Goal: Information Seeking & Learning: Check status

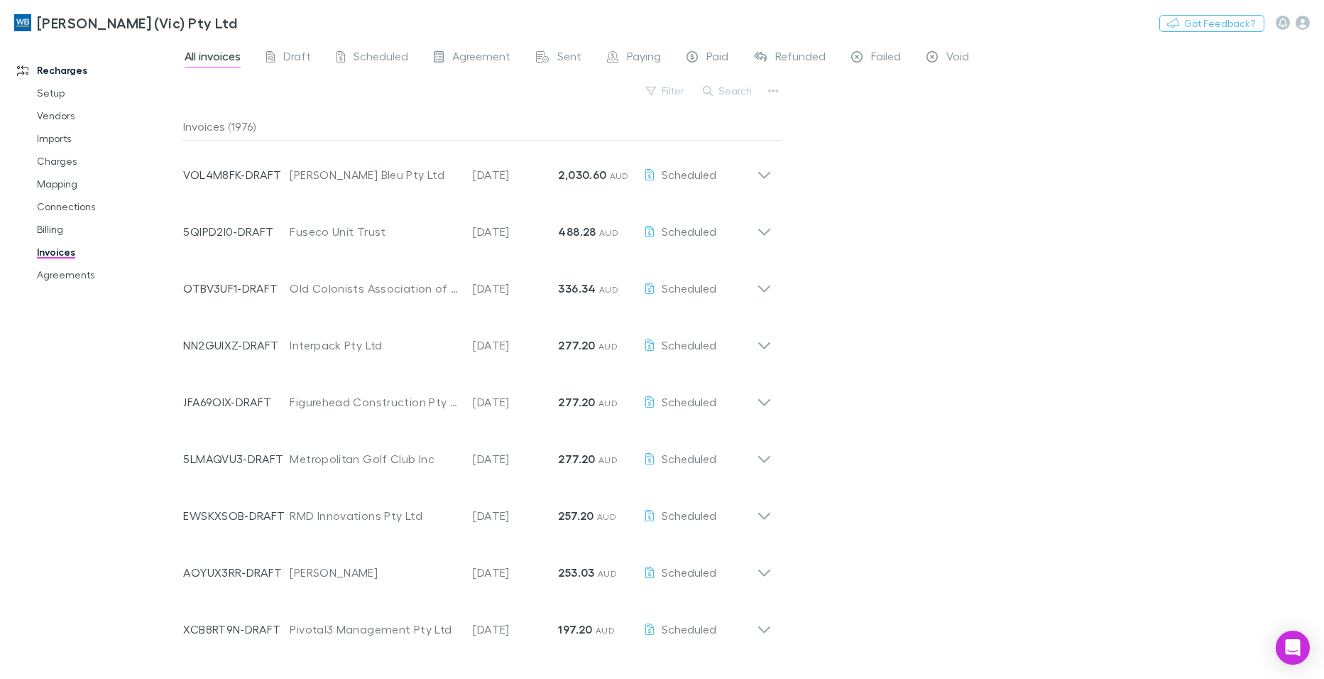
drag, startPoint x: 66, startPoint y: 274, endPoint x: 62, endPoint y: 254, distance: 20.3
click at [66, 274] on link "Agreements" at bounding box center [107, 274] width 168 height 23
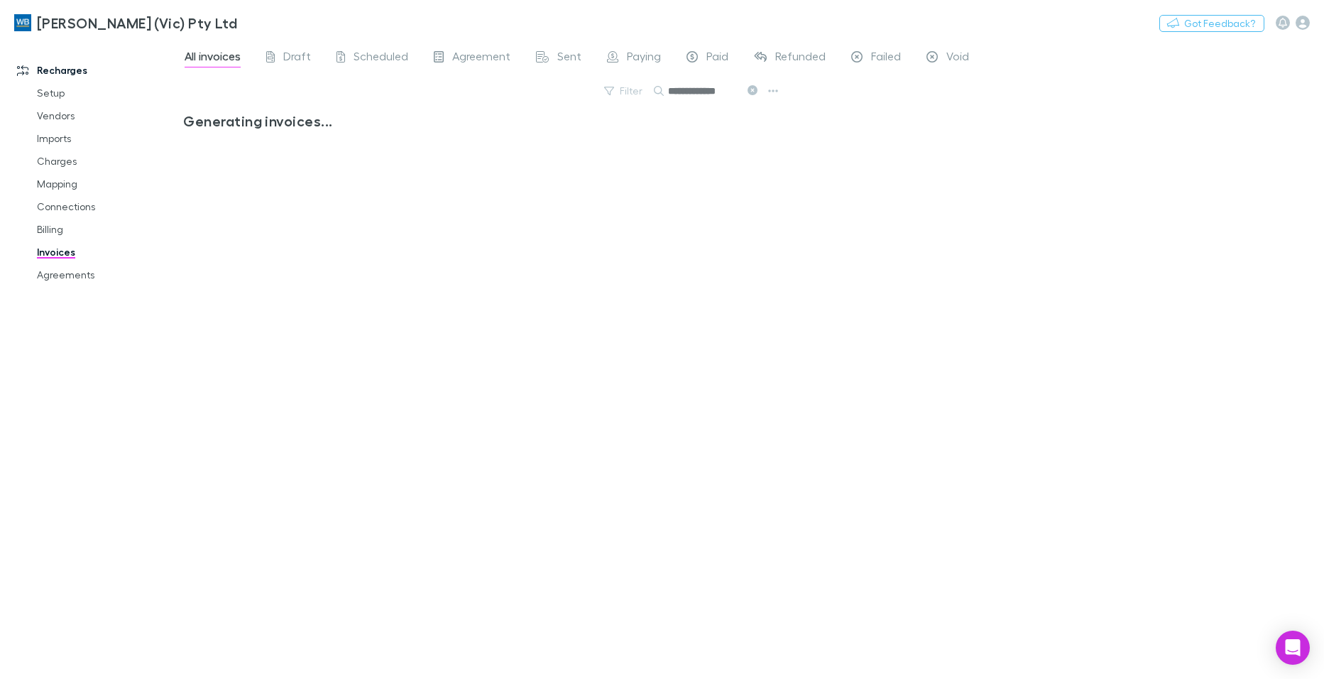
click at [753, 93] on icon at bounding box center [753, 90] width 10 height 10
click at [699, 91] on button "Search" at bounding box center [675, 91] width 45 height 1
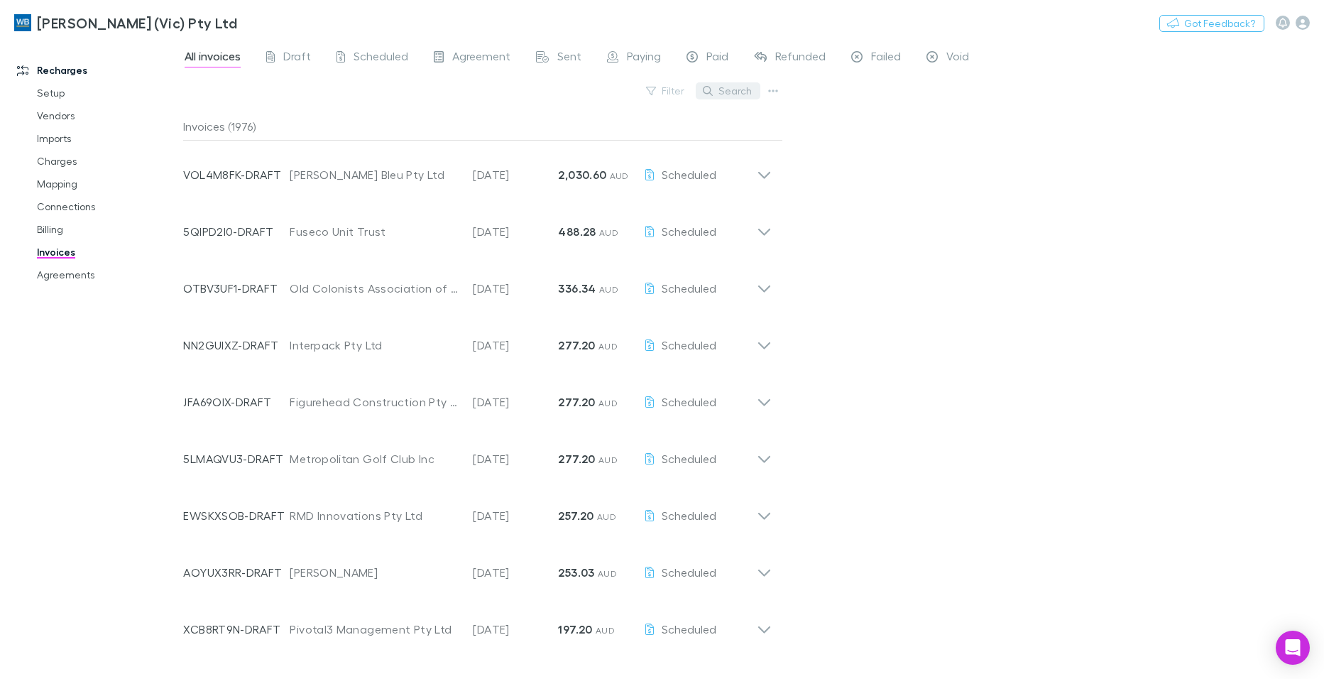
click at [723, 92] on button "Search" at bounding box center [728, 90] width 65 height 17
type input "******"
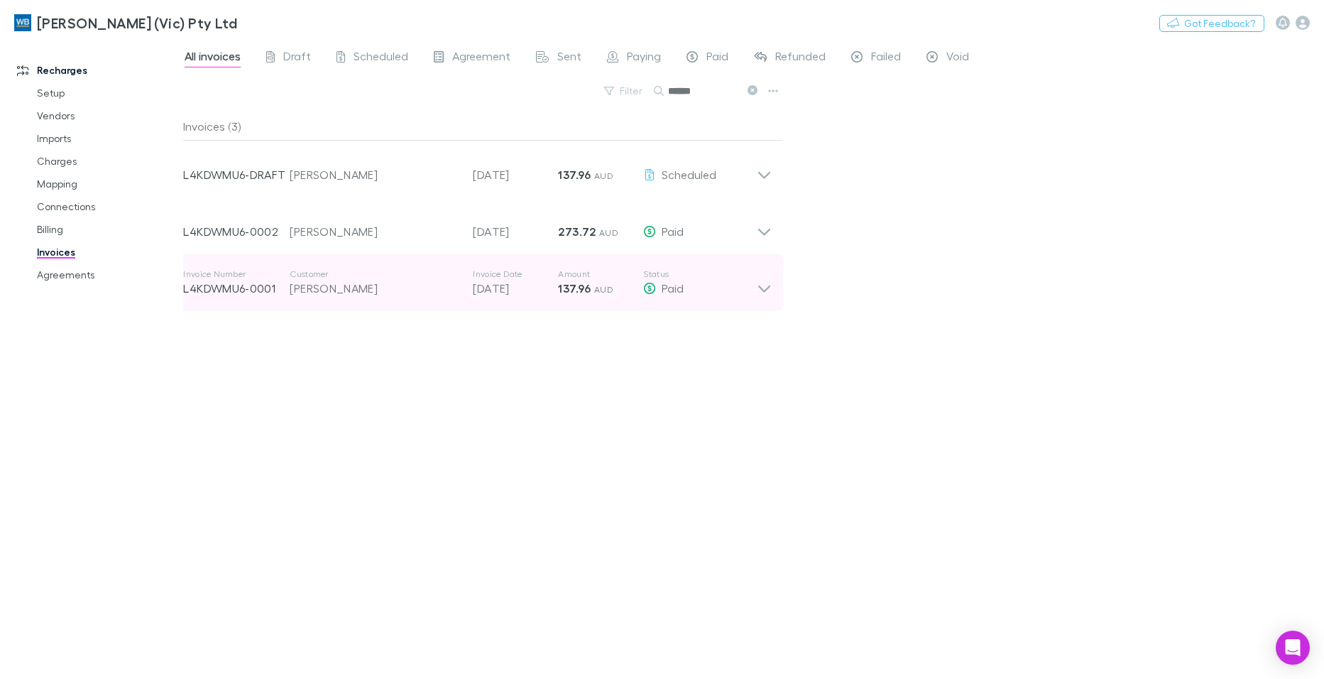
click at [763, 287] on icon at bounding box center [764, 282] width 15 height 28
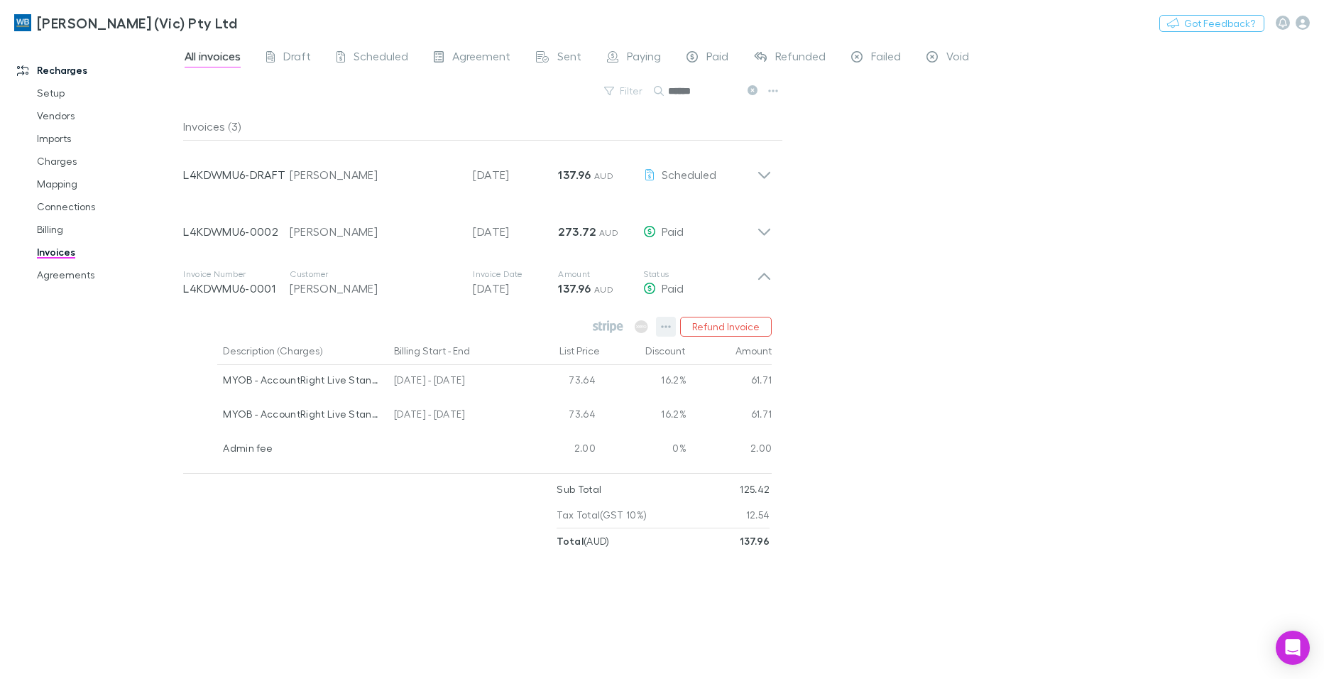
click at [661, 329] on button "button" at bounding box center [666, 327] width 20 height 20
click at [308, 533] on div at bounding box center [662, 339] width 1324 height 679
click at [667, 324] on icon "button" at bounding box center [666, 326] width 10 height 11
click at [546, 503] on p "View agreement" at bounding box center [579, 495] width 195 height 26
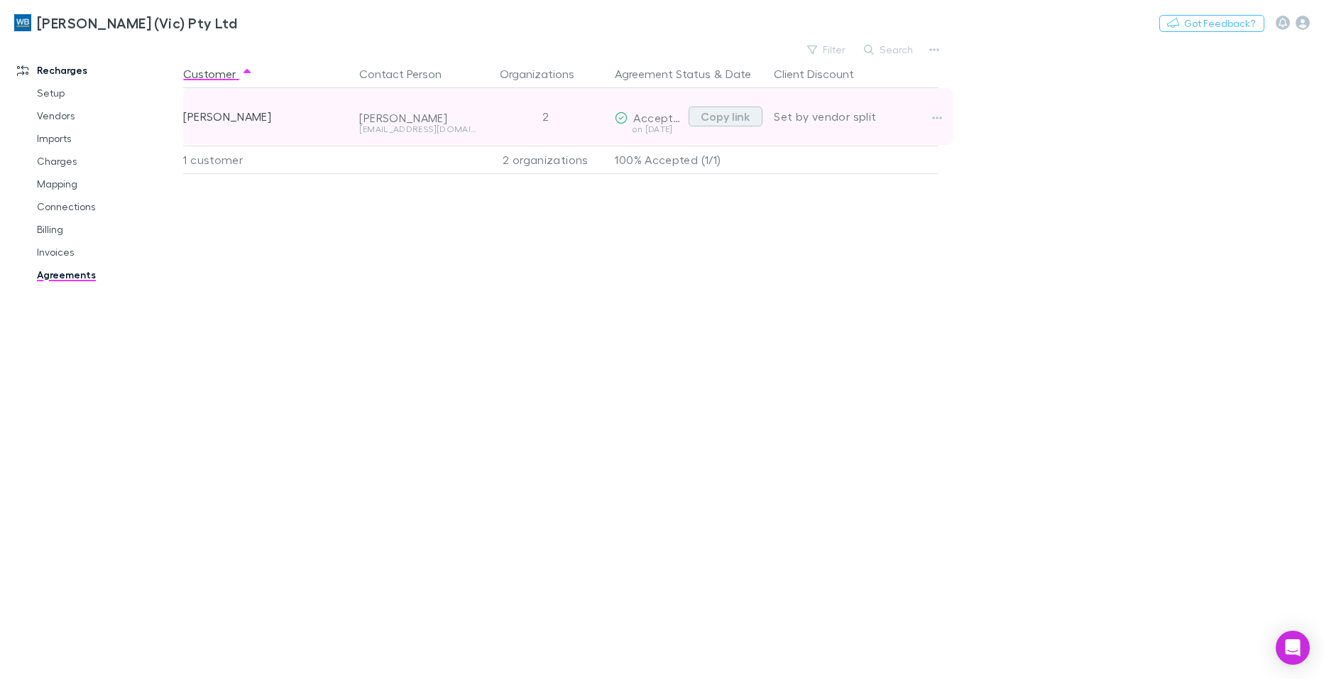
click at [724, 117] on button "Copy link" at bounding box center [726, 117] width 74 height 20
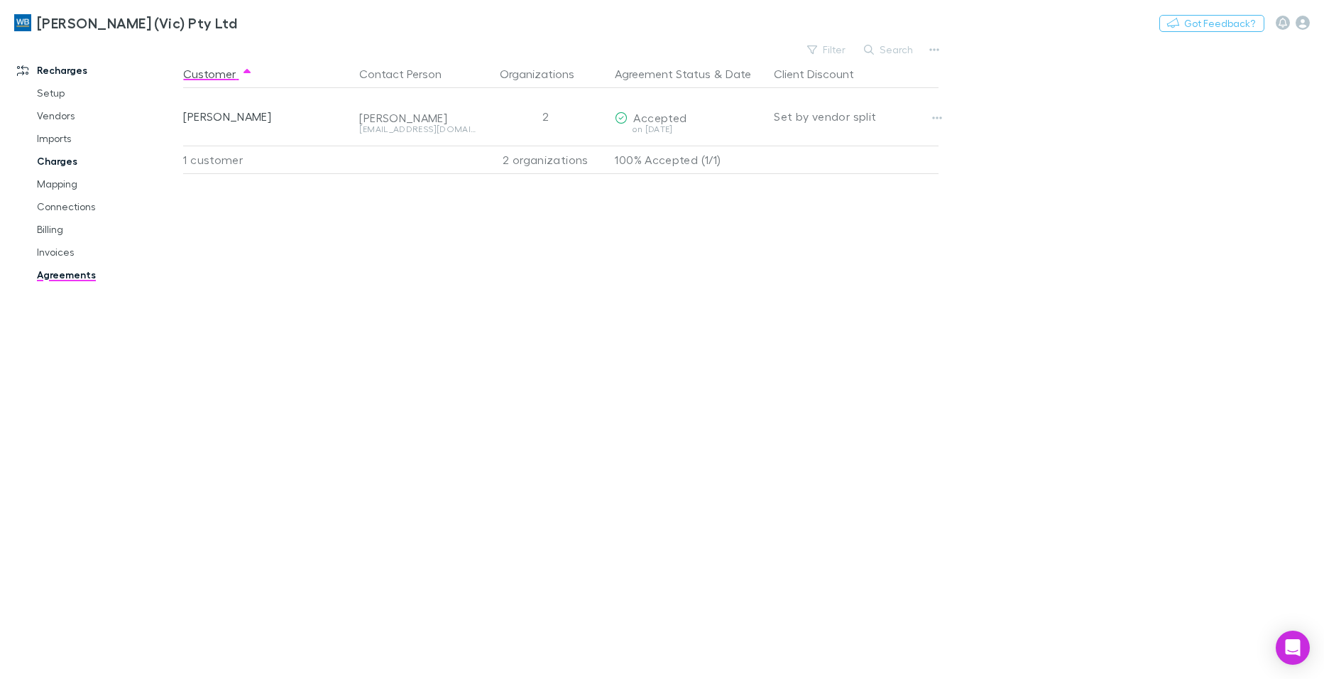
click at [56, 163] on link "Charges" at bounding box center [107, 161] width 168 height 23
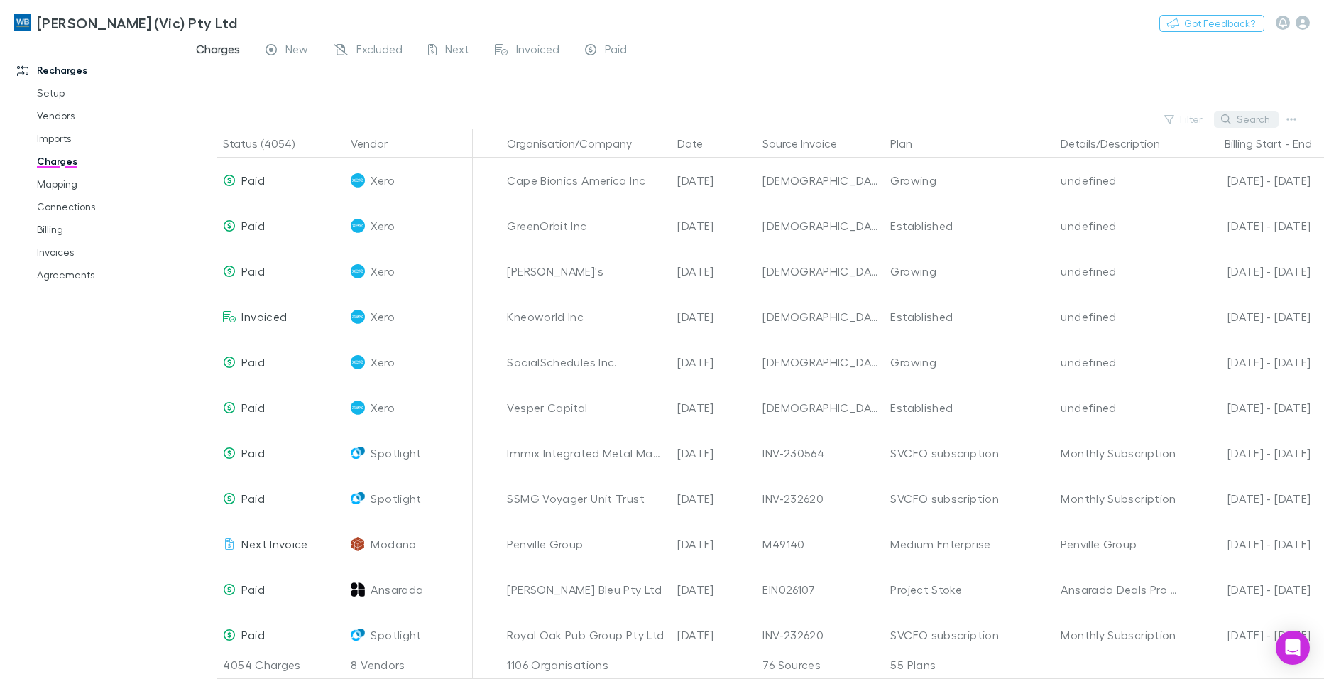
click at [1243, 122] on button "Search" at bounding box center [1246, 119] width 65 height 17
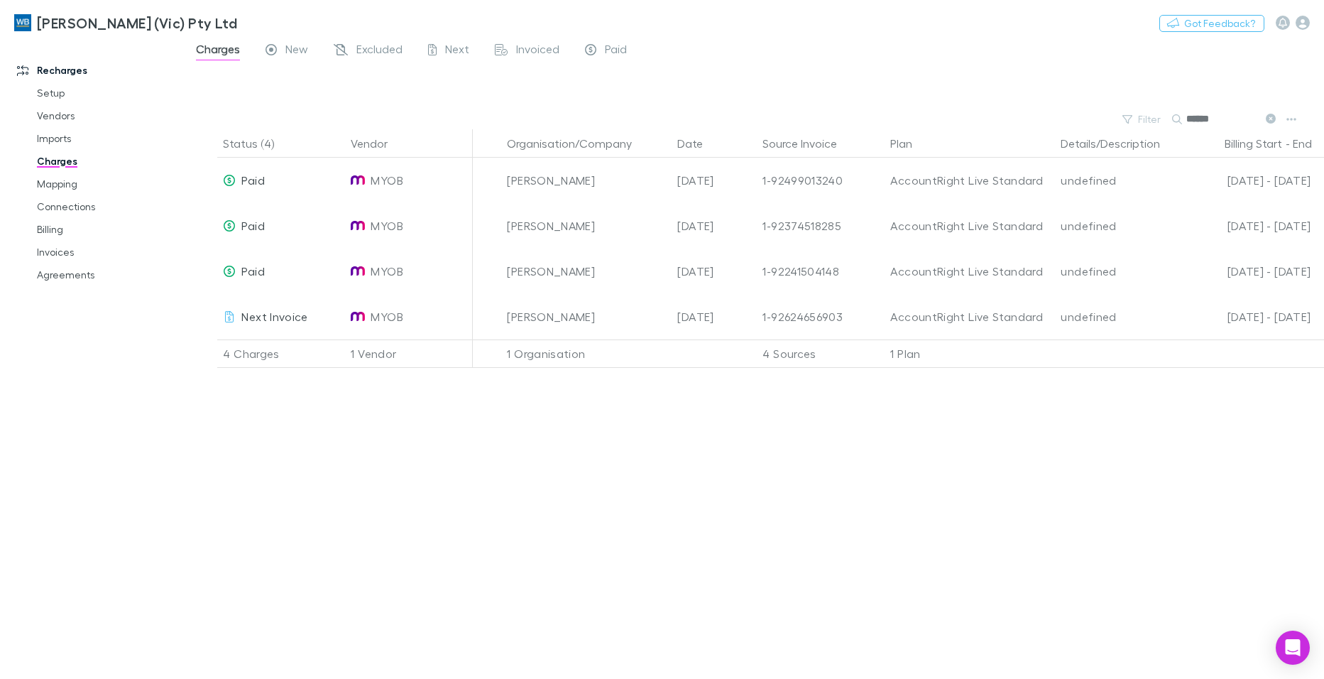
type input "******"
click at [755, 616] on div "Status (4) Vendor Organisation/Company Date Source Invoice Plan Details/Descrip…" at bounding box center [753, 404] width 1141 height 550
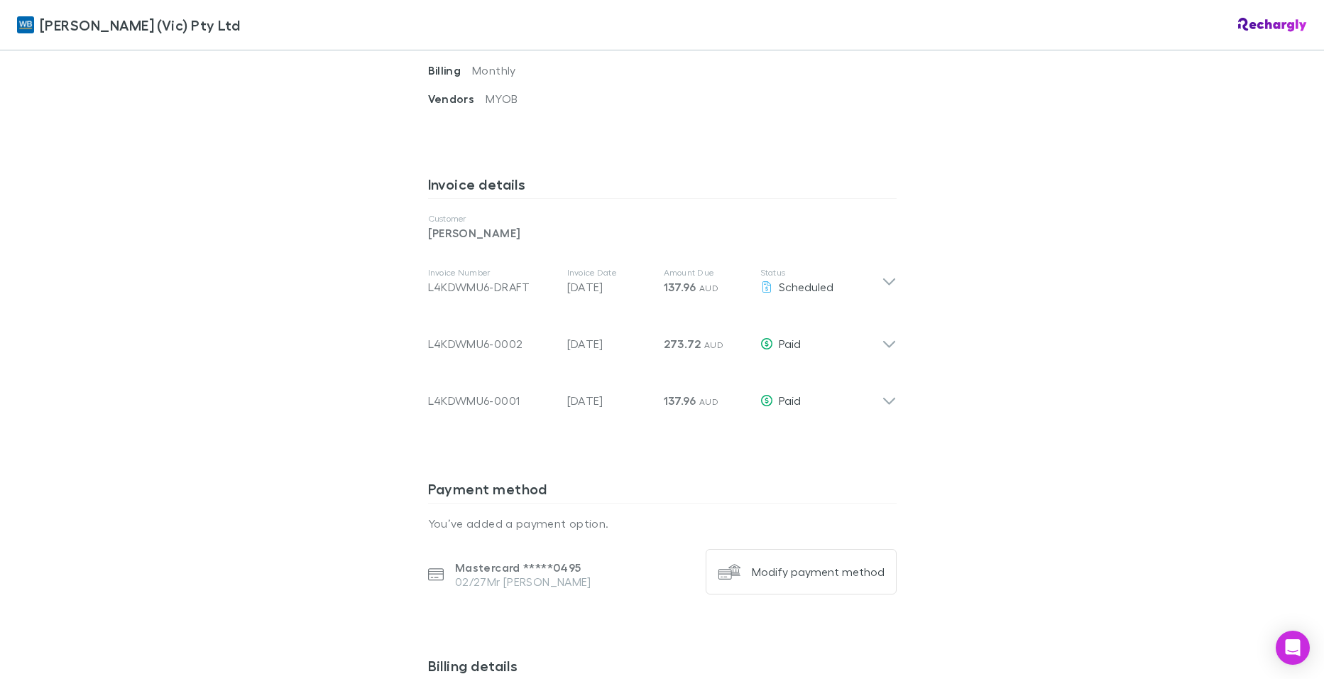
scroll to position [639, 0]
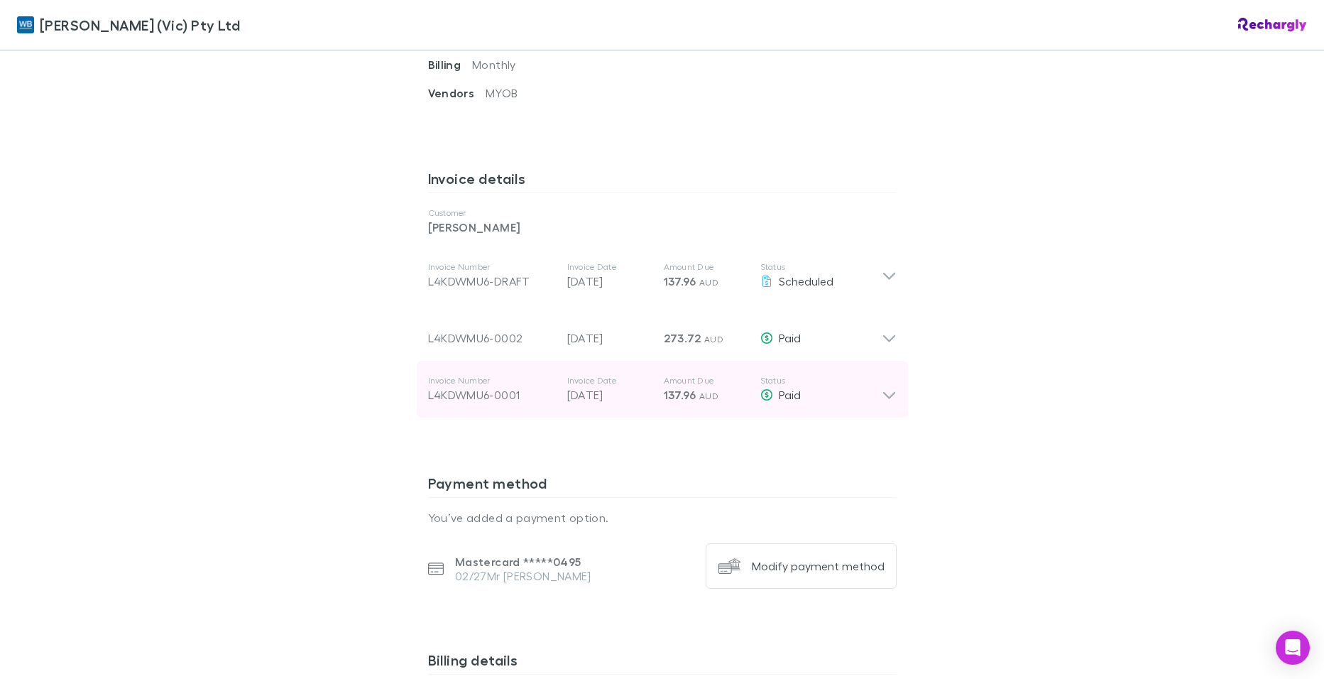
click at [889, 403] on icon at bounding box center [889, 389] width 15 height 28
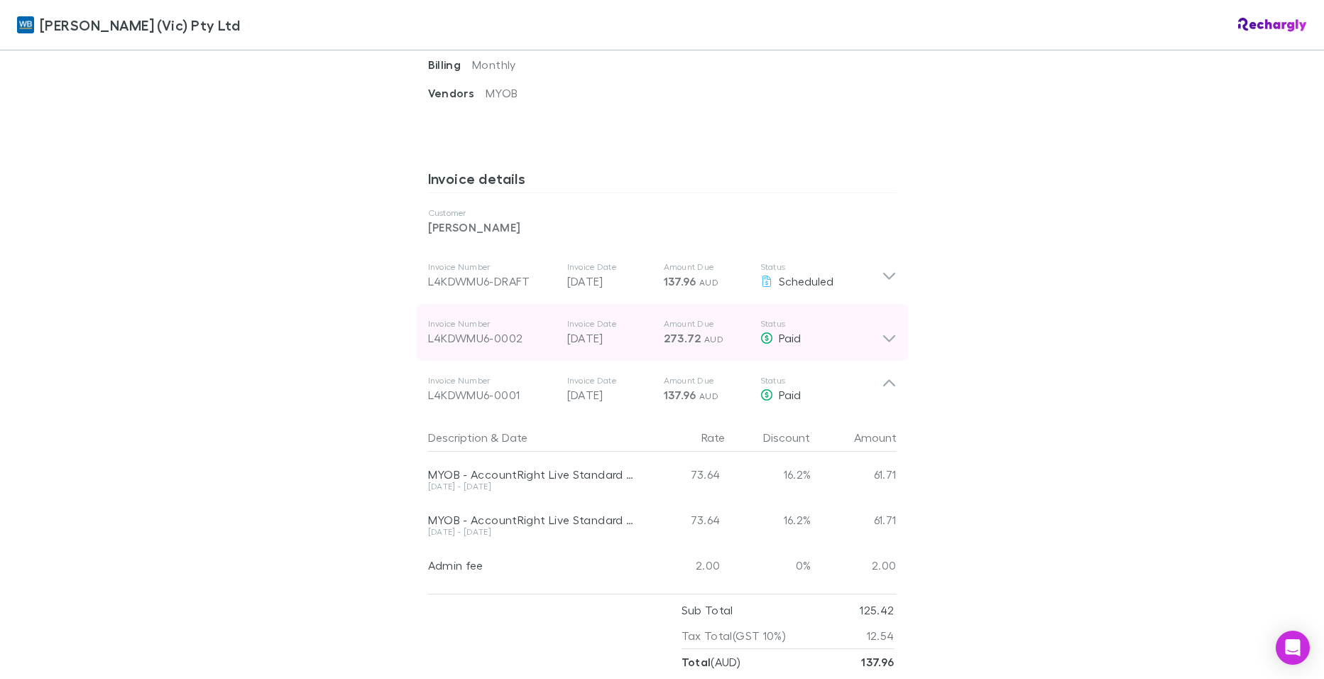
click at [888, 339] on icon at bounding box center [889, 332] width 15 height 28
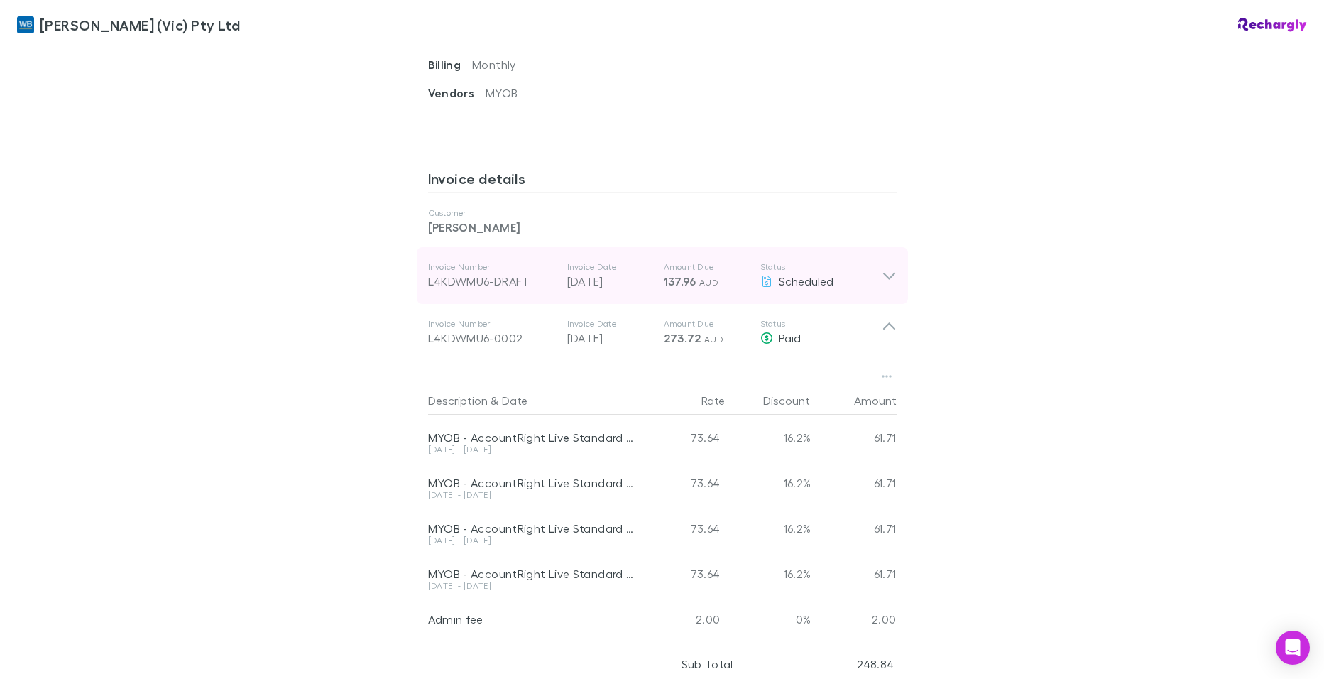
click at [883, 276] on icon at bounding box center [889, 276] width 12 height 7
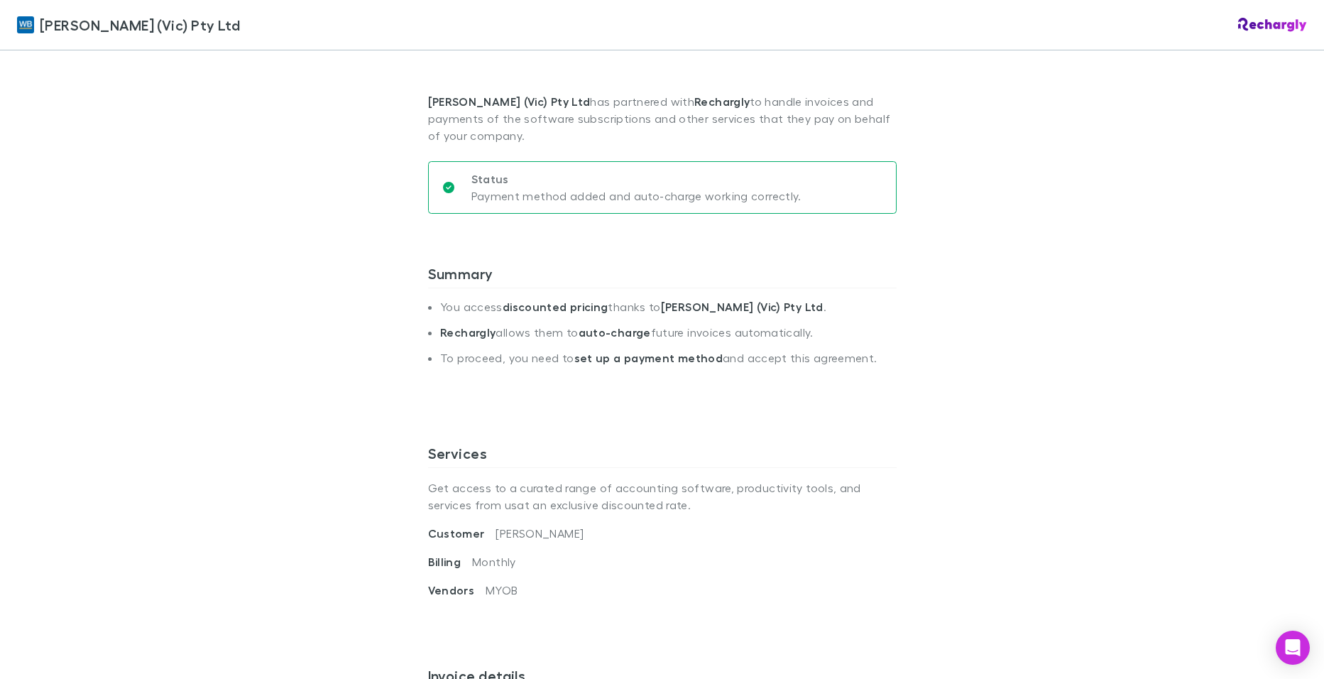
scroll to position [0, 0]
